Goal: Information Seeking & Learning: Learn about a topic

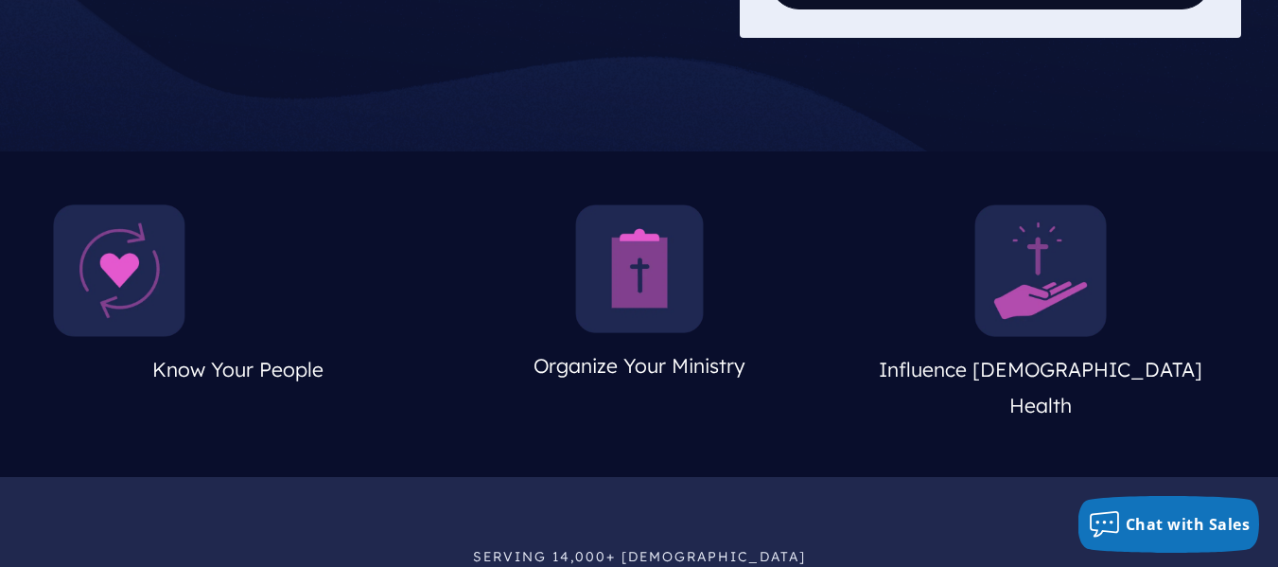
scroll to position [717, 0]
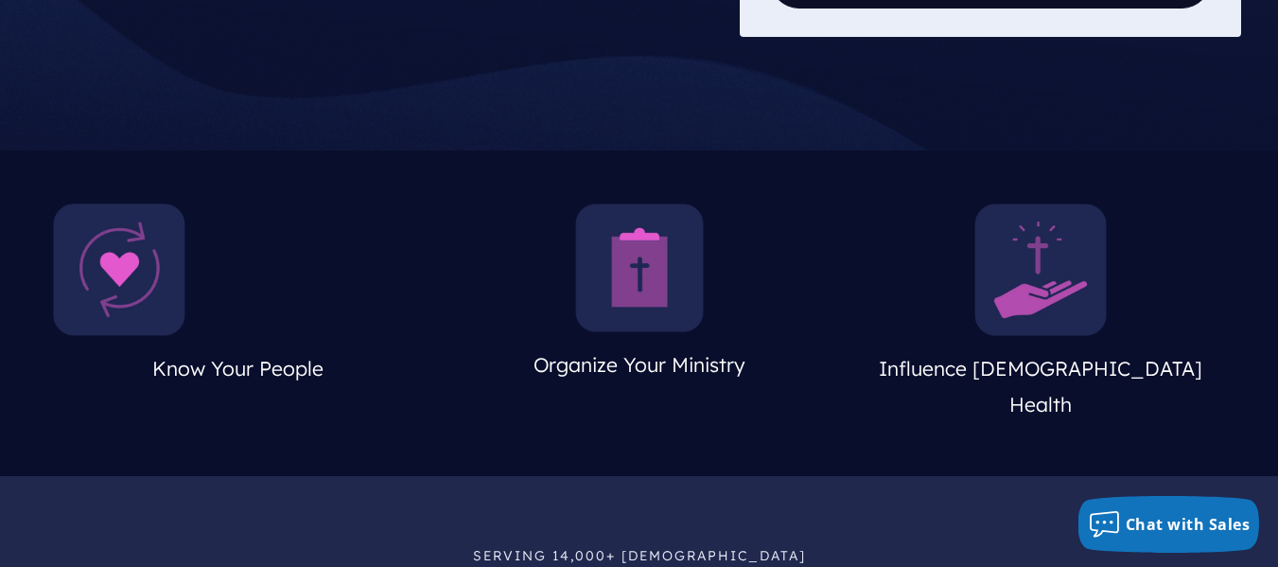
click at [656, 253] on img at bounding box center [639, 267] width 129 height 129
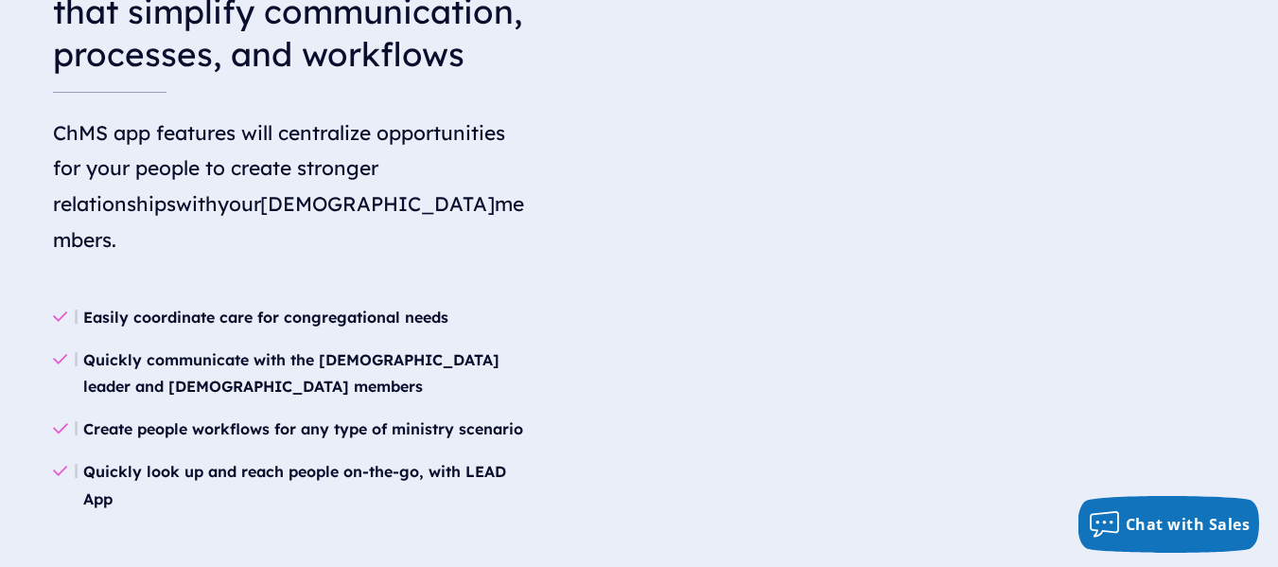
scroll to position [2434, 0]
click at [656, 219] on video at bounding box center [940, 76] width 571 height 286
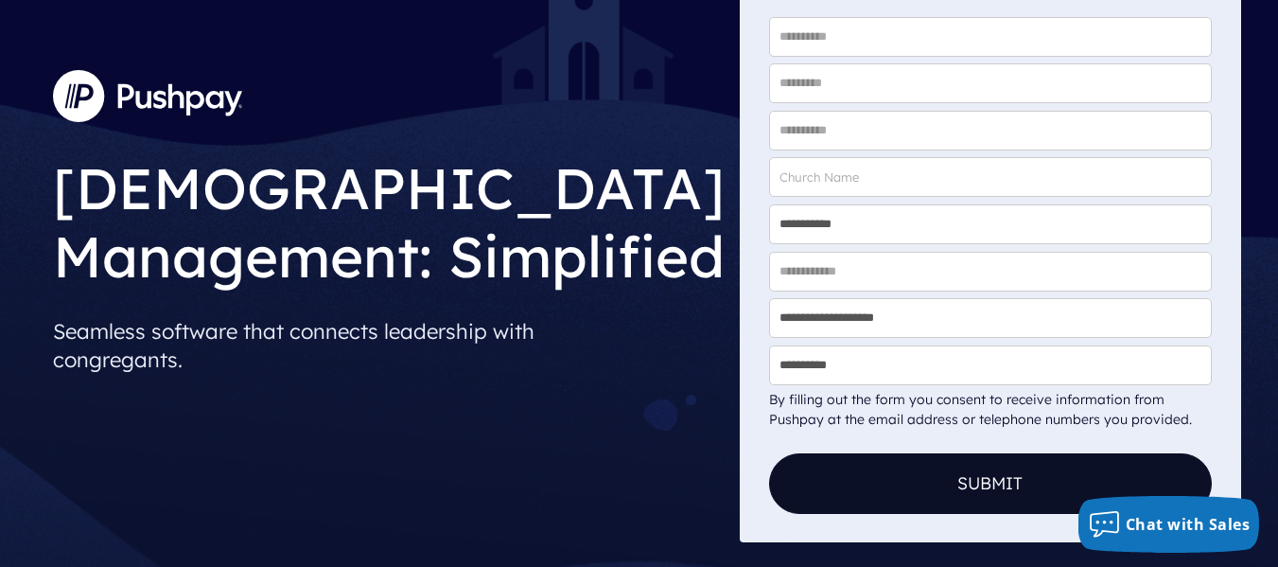
scroll to position [0, 0]
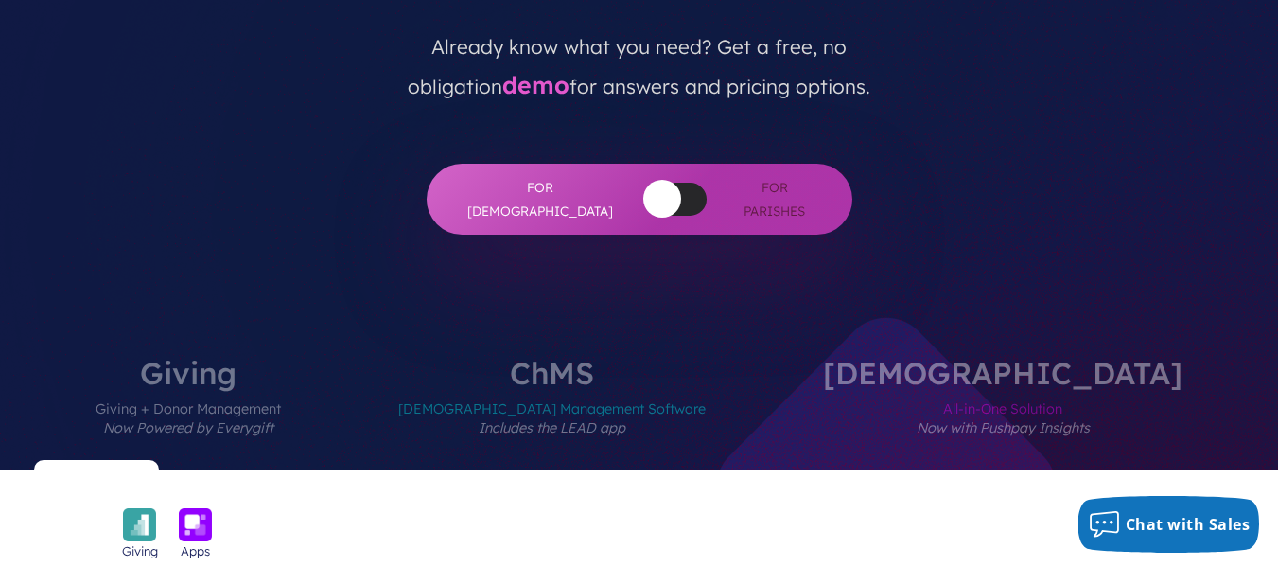
scroll to position [513, 0]
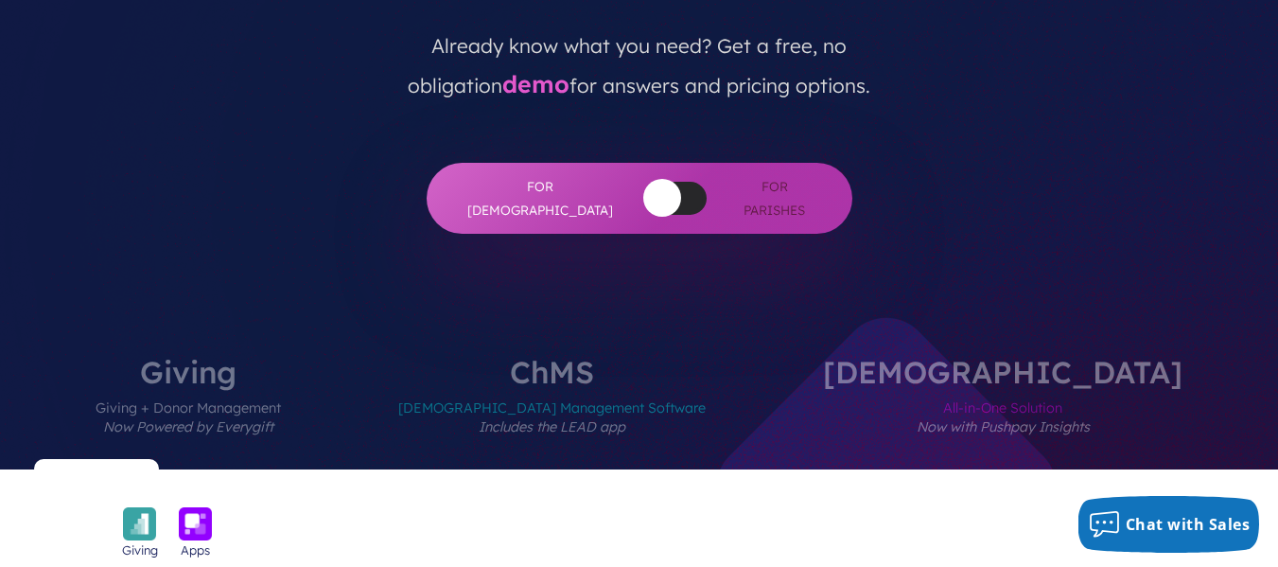
click at [639, 387] on span "[DEMOGRAPHIC_DATA] Management Software Includes the LEAD app" at bounding box center [551, 428] width 307 height 82
click at [917, 357] on label "[DEMOGRAPHIC_DATA] All-in-One Solution Now with Pushpay Insights" at bounding box center [1002, 413] width 473 height 113
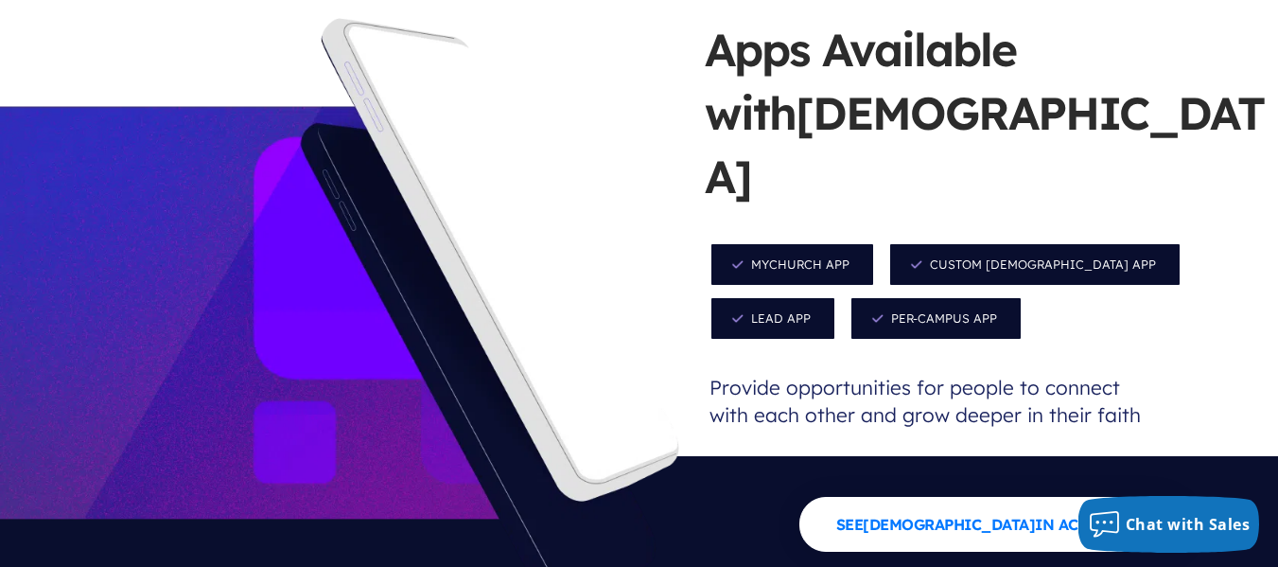
scroll to position [1935, 0]
